Goal: Check status: Check status

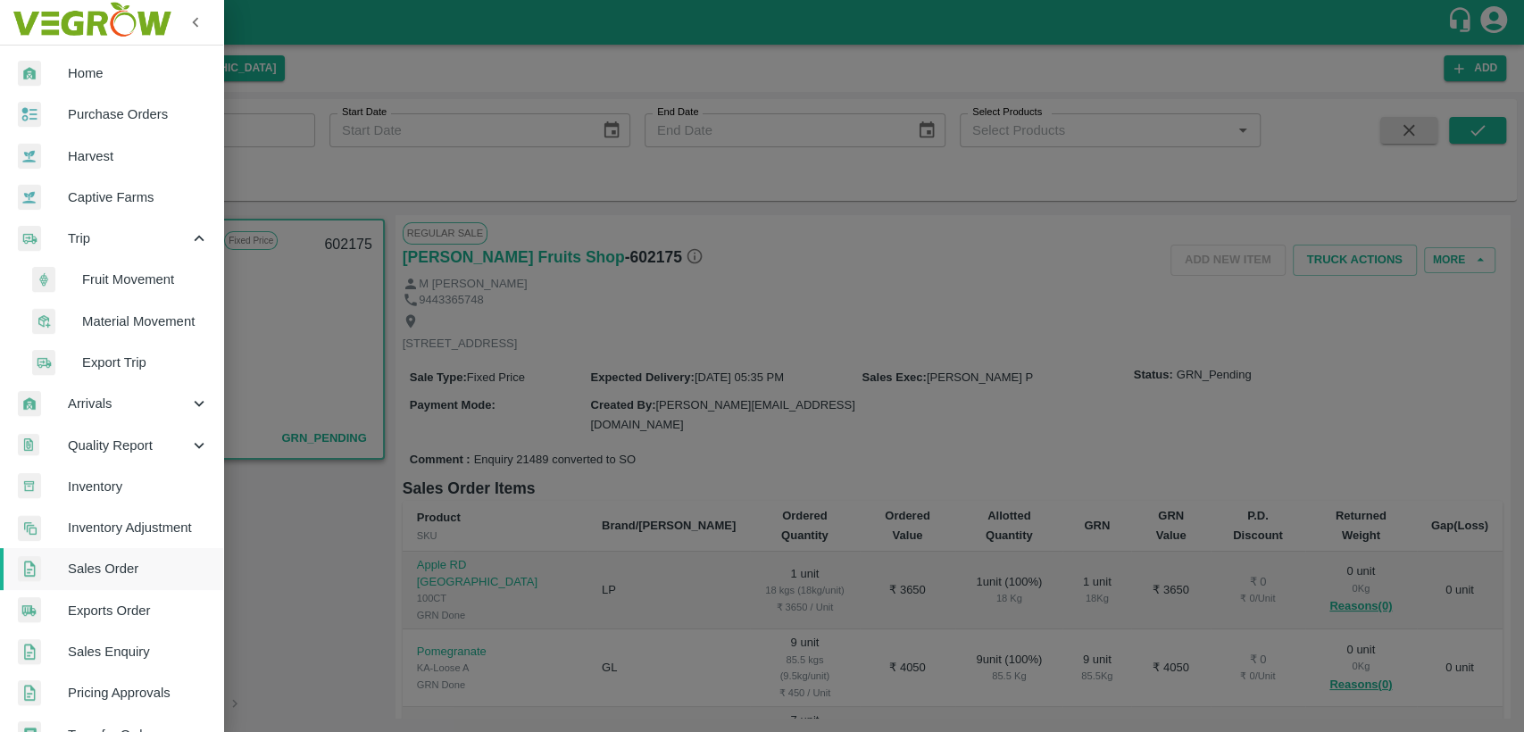
scroll to position [126, 0]
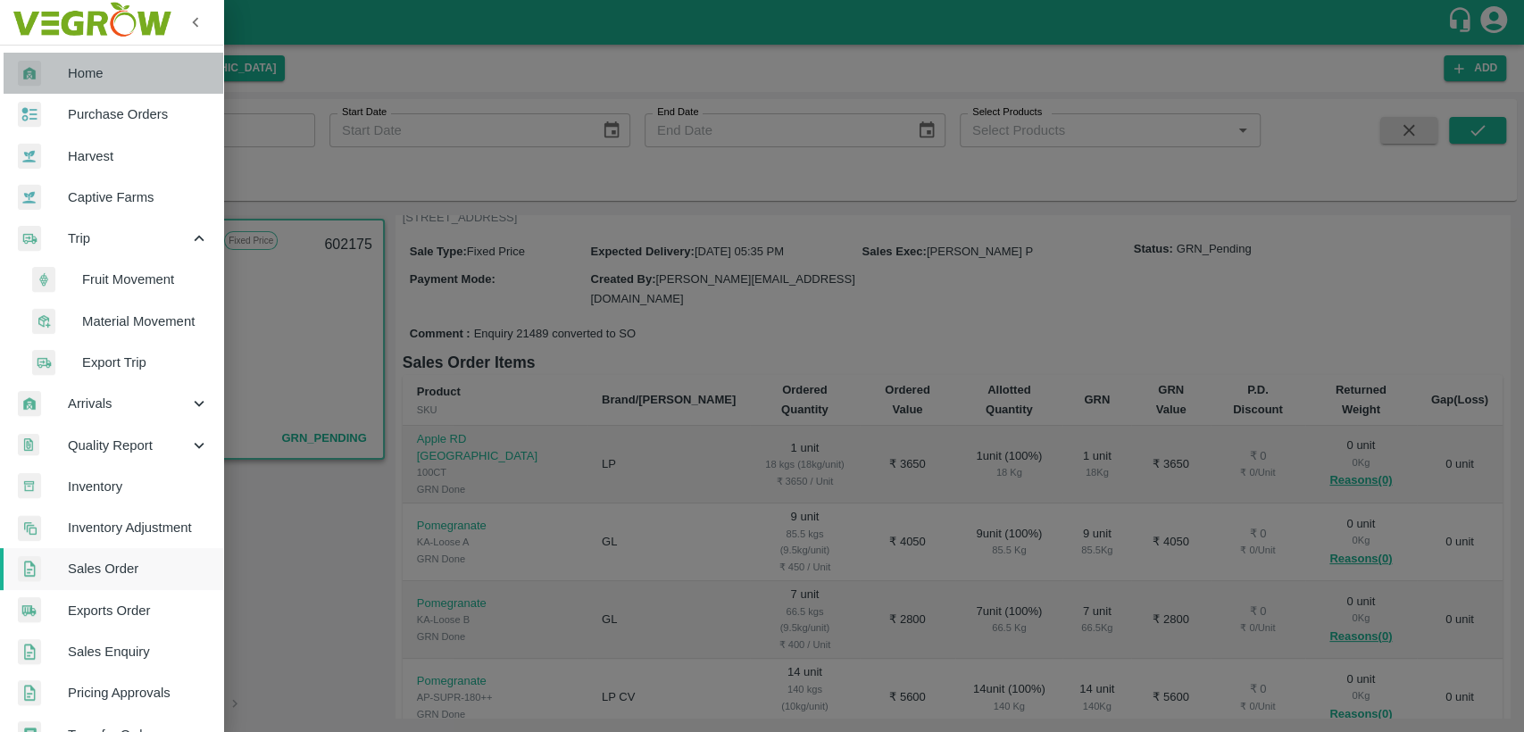
click at [114, 80] on span "Home" at bounding box center [138, 73] width 141 height 20
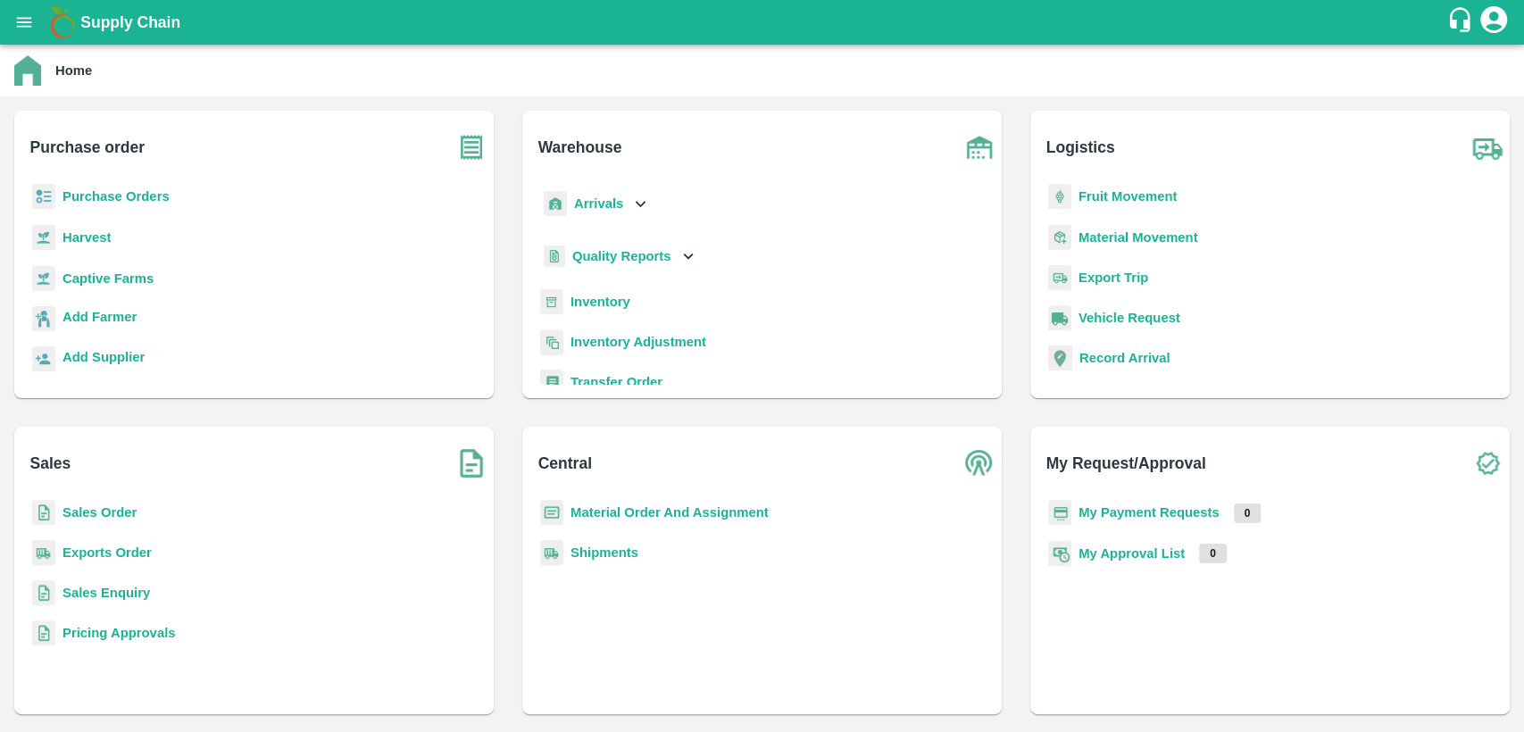
click at [96, 529] on div "Sales Order" at bounding box center [254, 520] width 451 height 40
click at [95, 517] on b "Sales Order" at bounding box center [99, 512] width 74 height 14
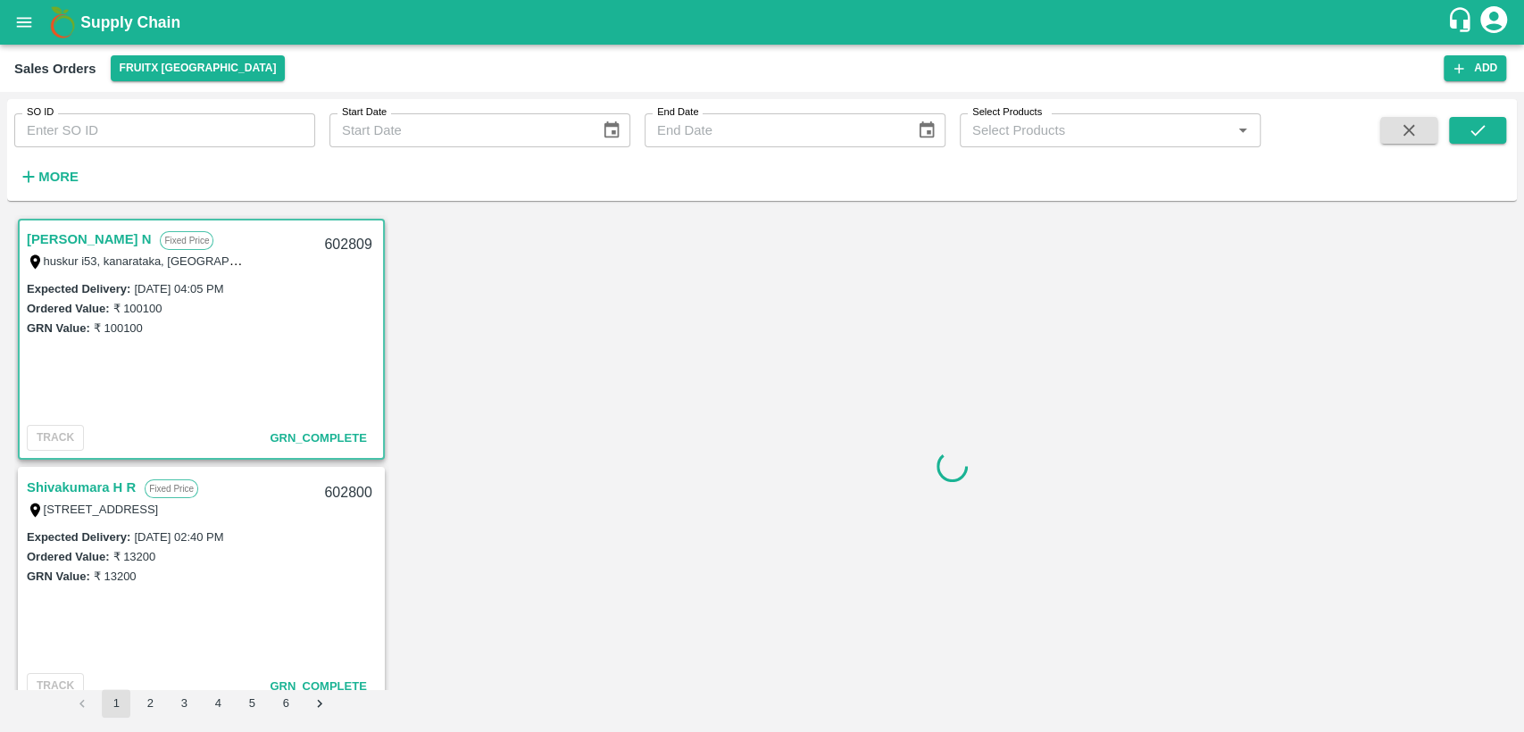
drag, startPoint x: 119, startPoint y: 129, endPoint x: 113, endPoint y: 137, distance: 9.7
click at [119, 129] on input "SO ID" at bounding box center [164, 130] width 301 height 34
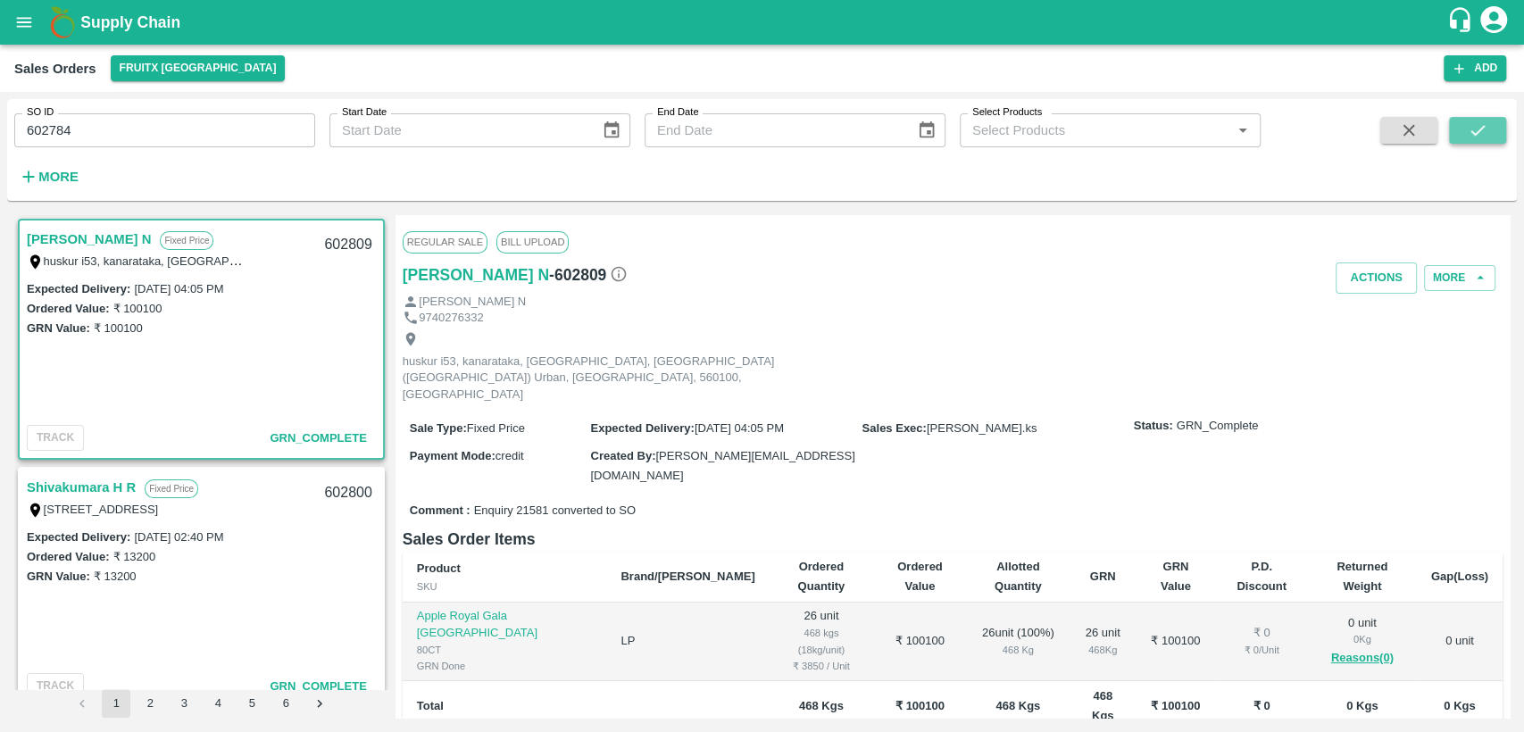
click at [1464, 123] on button "submit" at bounding box center [1477, 130] width 57 height 27
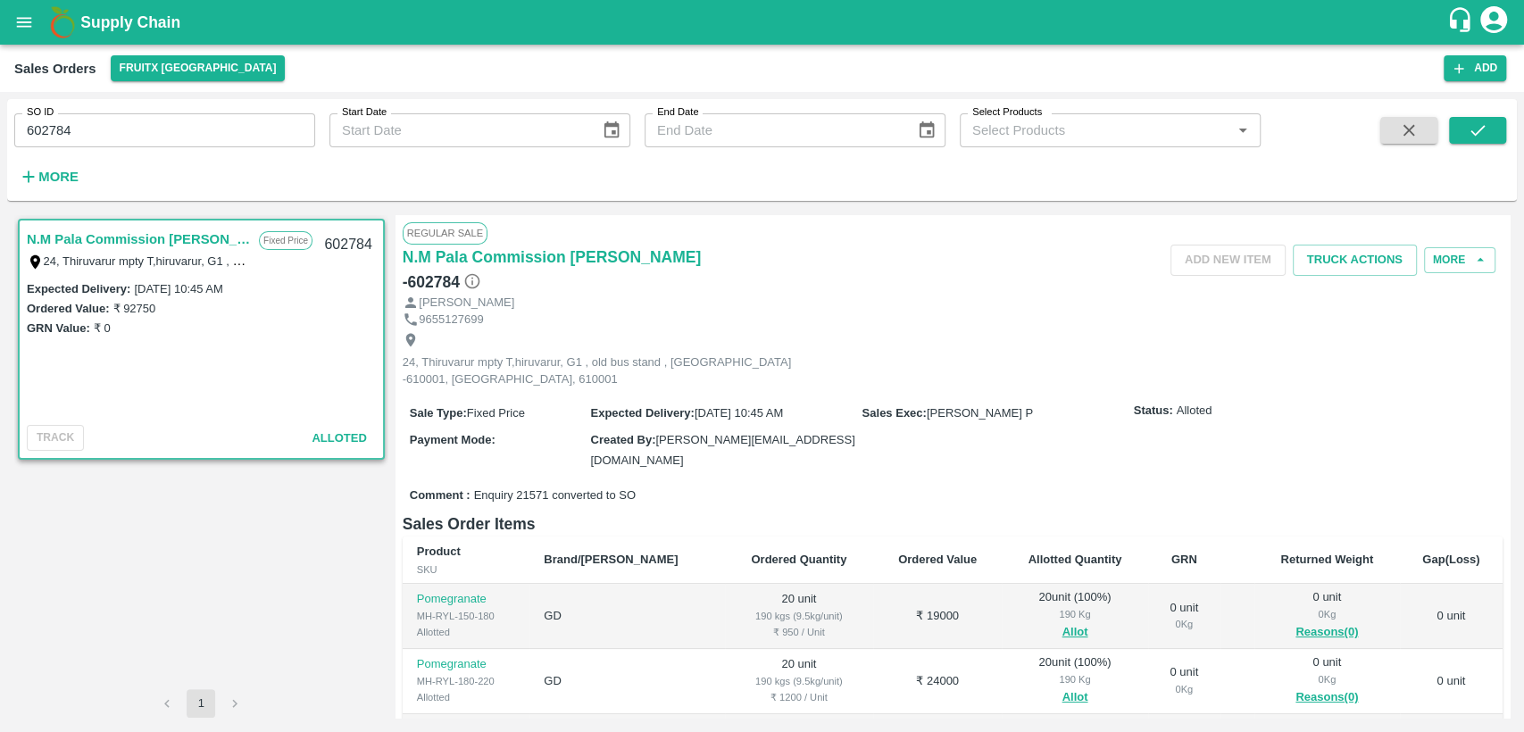
click at [126, 116] on input "602784" at bounding box center [164, 130] width 301 height 34
type input "602790"
click at [1475, 137] on icon "submit" at bounding box center [1477, 130] width 20 height 20
